Goal: Find specific page/section: Find specific page/section

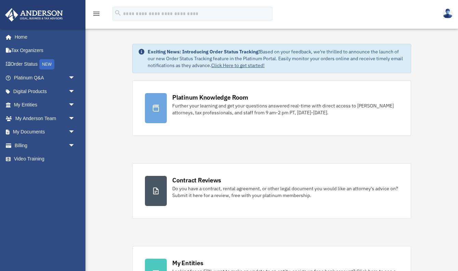
click at [95, 13] on icon "menu" at bounding box center [96, 14] width 8 height 8
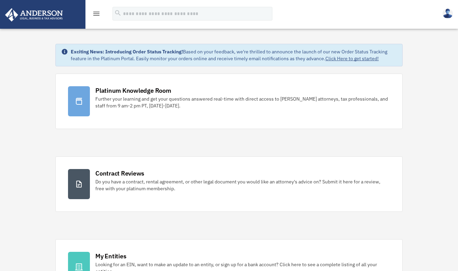
click at [95, 13] on icon "menu" at bounding box center [96, 14] width 8 height 8
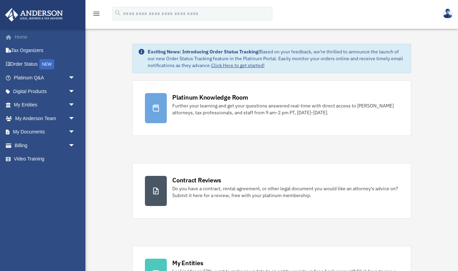
click at [17, 39] on link "Home" at bounding box center [45, 37] width 81 height 14
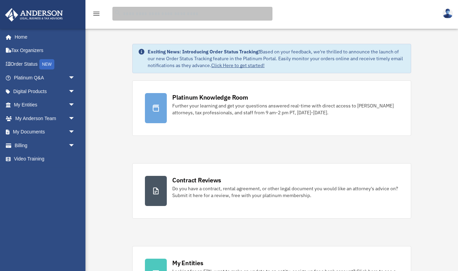
click at [155, 12] on input "search" at bounding box center [193, 14] width 160 height 14
type input "***"
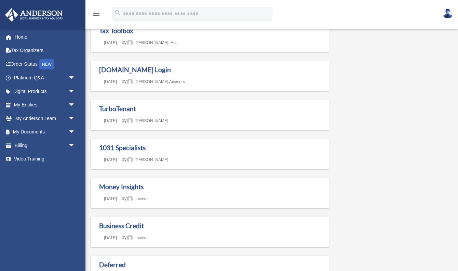
scroll to position [182, 0]
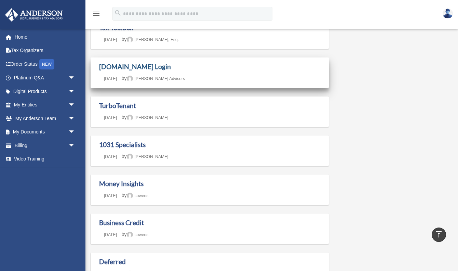
click at [122, 67] on link "Box.com Login" at bounding box center [135, 67] width 72 height 8
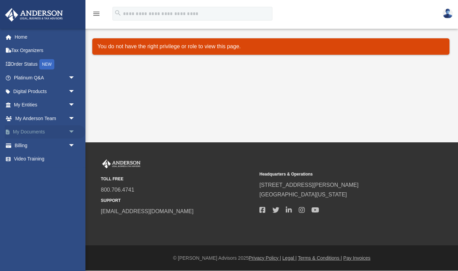
click at [70, 132] on span "arrow_drop_down" at bounding box center [75, 132] width 14 height 14
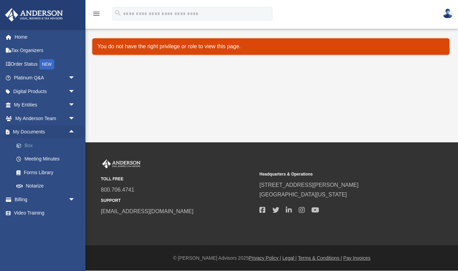
click at [29, 144] on link "Box" at bounding box center [48, 145] width 76 height 14
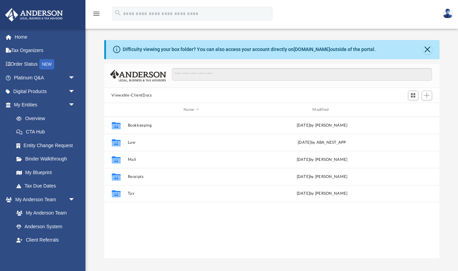
click at [144, 96] on button "Viewable-ClientDocs" at bounding box center [131, 95] width 40 height 6
